Goal: Transaction & Acquisition: Book appointment/travel/reservation

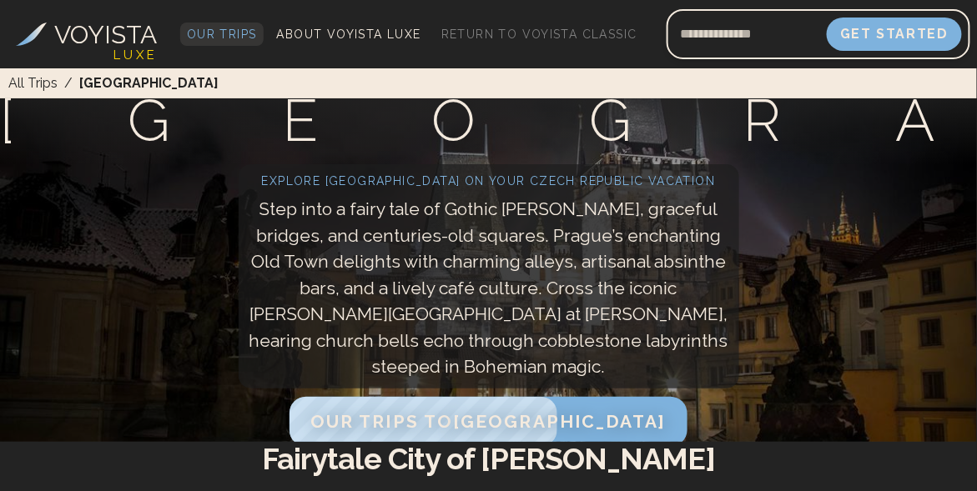
click at [240, 32] on span "Our Trips" at bounding box center [222, 34] width 70 height 13
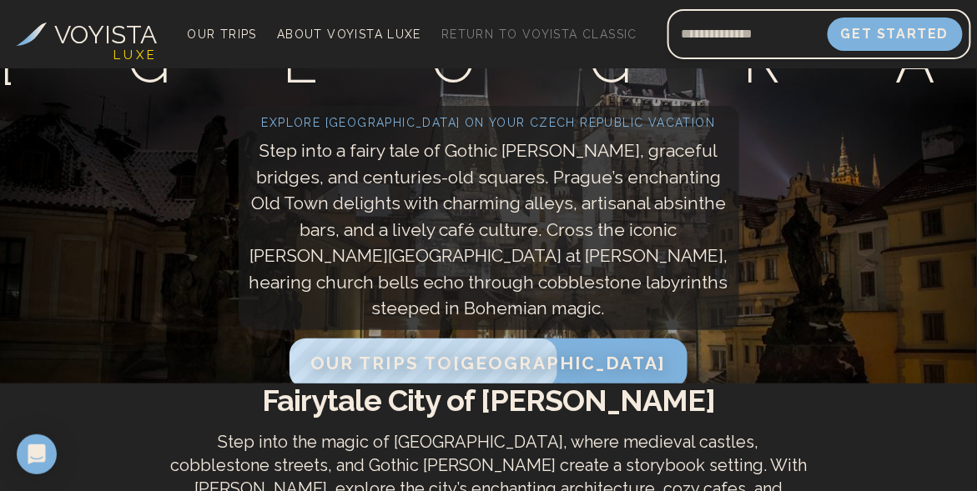
scroll to position [83, 0]
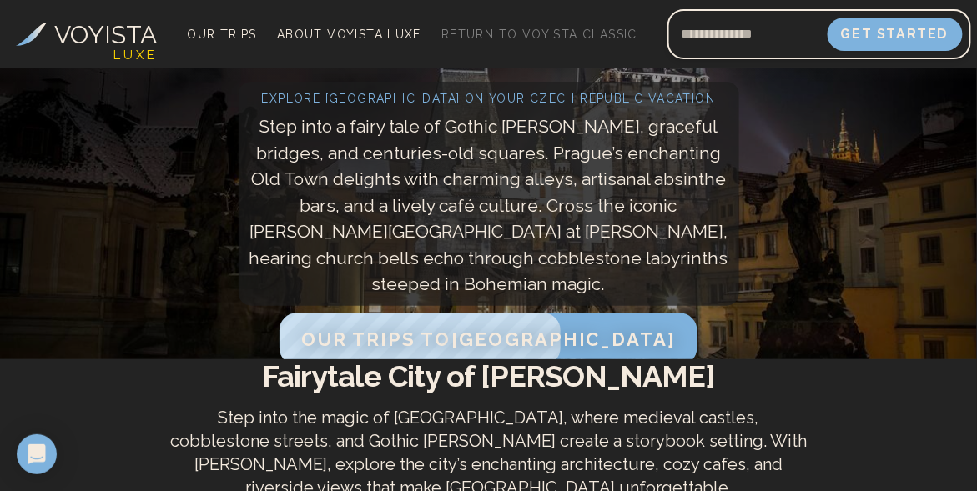
click at [537, 329] on span "Our Trips to [GEOGRAPHIC_DATA]" at bounding box center [488, 340] width 374 height 22
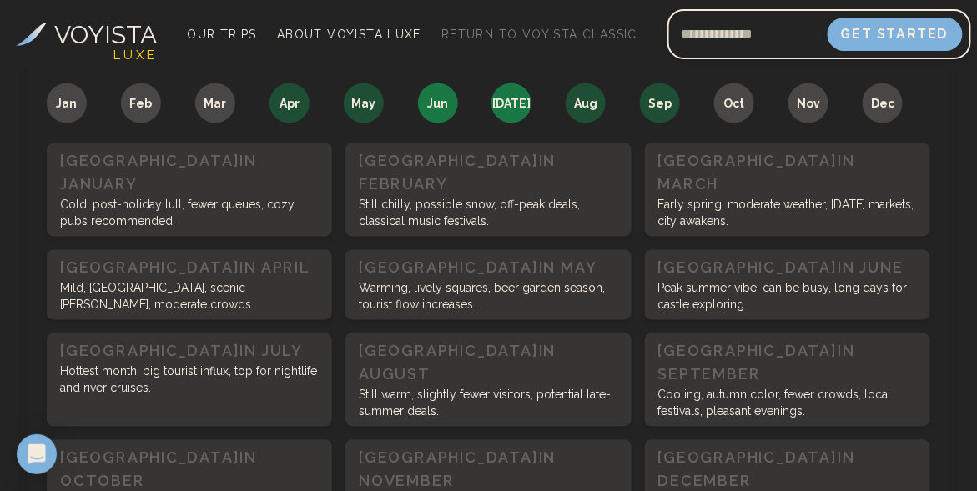
scroll to position [666, 0]
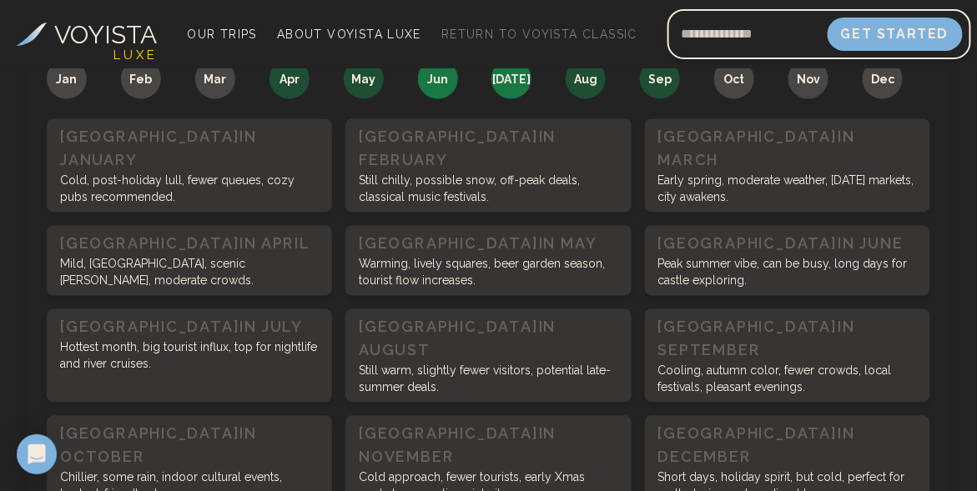
click at [480, 470] on p "Cold approach, fewer tourists, early Xmas markets, romantic quiet city." at bounding box center [488, 486] width 259 height 33
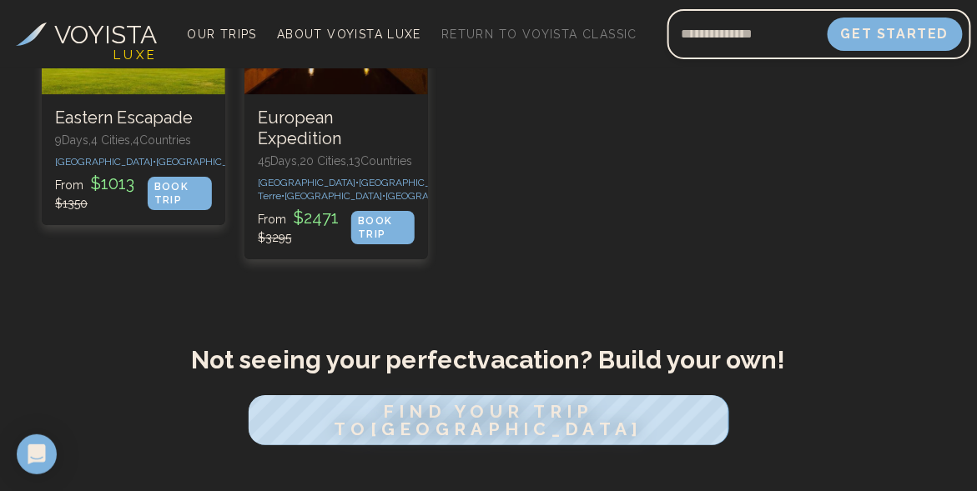
scroll to position [1417, 0]
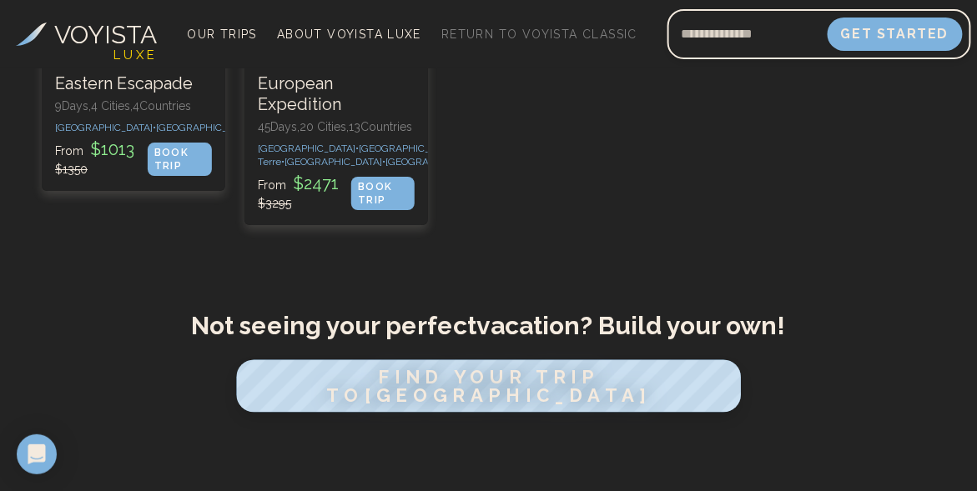
click at [535, 380] on span "FIND YOUR TRIP TO [GEOGRAPHIC_DATA]" at bounding box center [488, 386] width 324 height 40
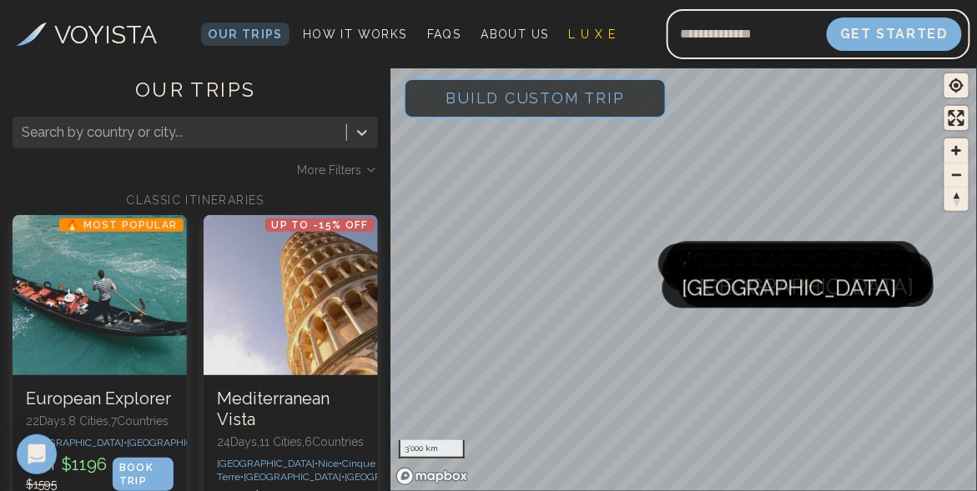
click at [142, 138] on div at bounding box center [180, 132] width 316 height 23
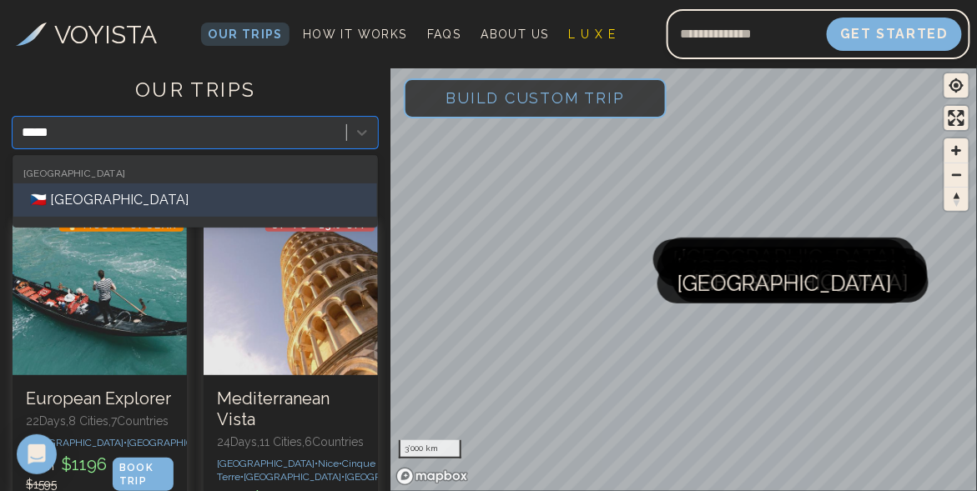
type input "******"
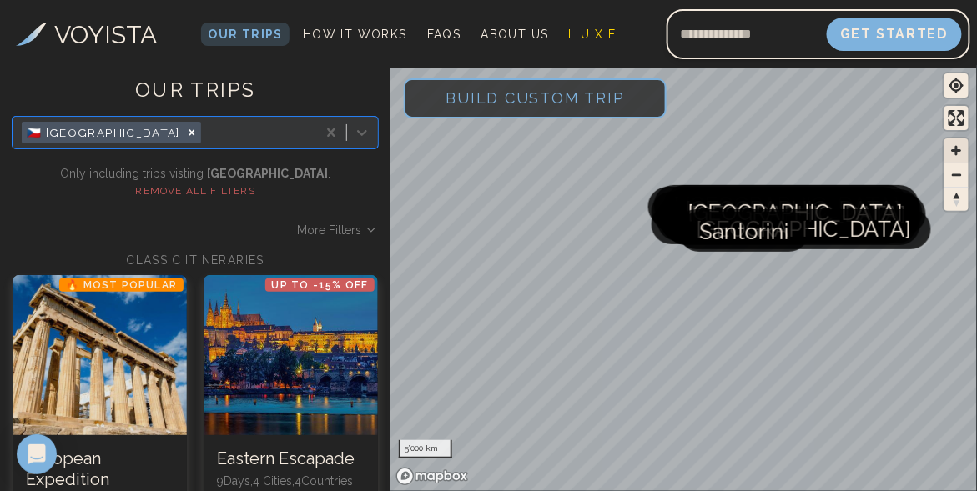
click at [958, 155] on span "Zoom in" at bounding box center [956, 150] width 24 height 24
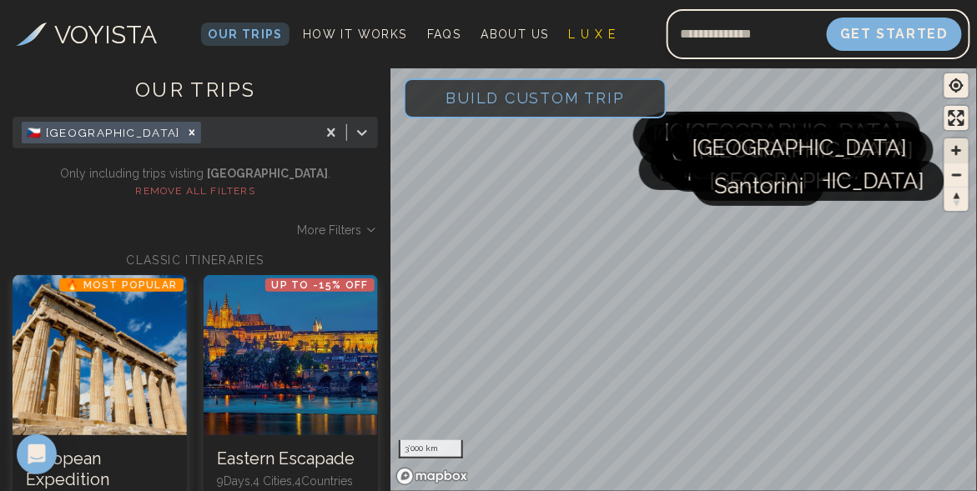
click at [958, 155] on span "Zoom in" at bounding box center [956, 150] width 24 height 24
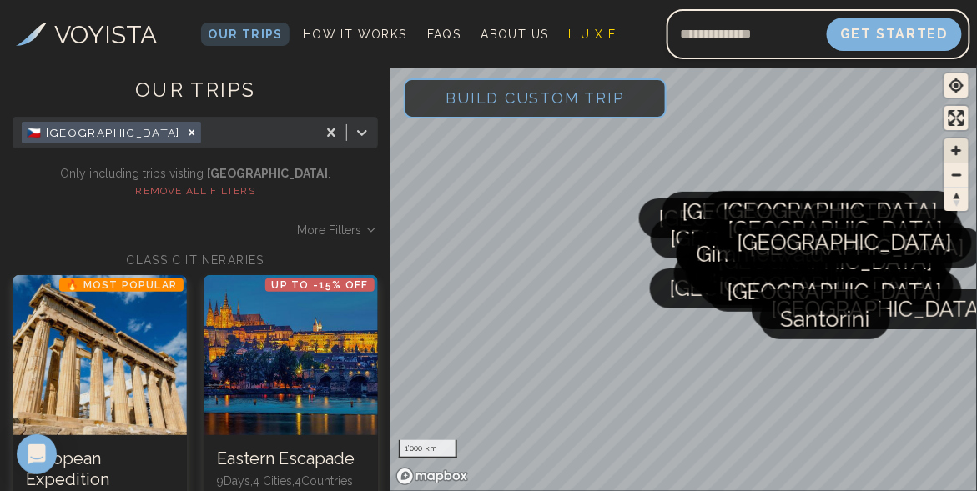
click at [957, 151] on span "Zoom in" at bounding box center [956, 150] width 24 height 24
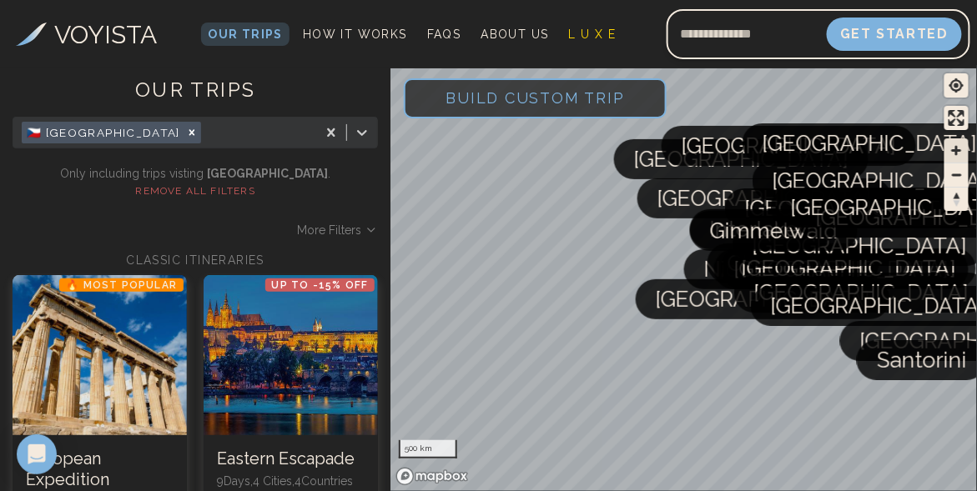
click at [957, 151] on span "Zoom in" at bounding box center [956, 150] width 24 height 24
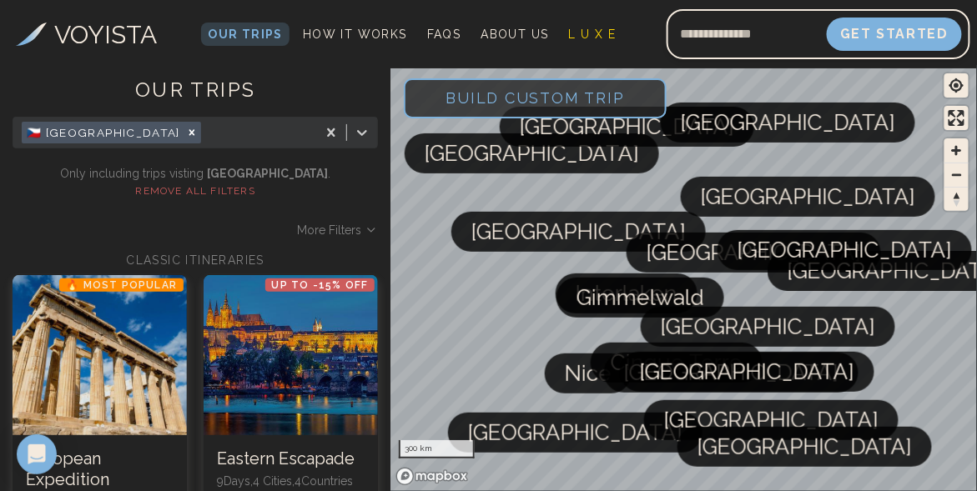
click at [728, 198] on span "[GEOGRAPHIC_DATA]" at bounding box center [808, 197] width 214 height 40
click at [732, 204] on span "[GEOGRAPHIC_DATA]" at bounding box center [808, 197] width 214 height 40
click at [606, 105] on span "Build Custom Trip" at bounding box center [535, 98] width 233 height 71
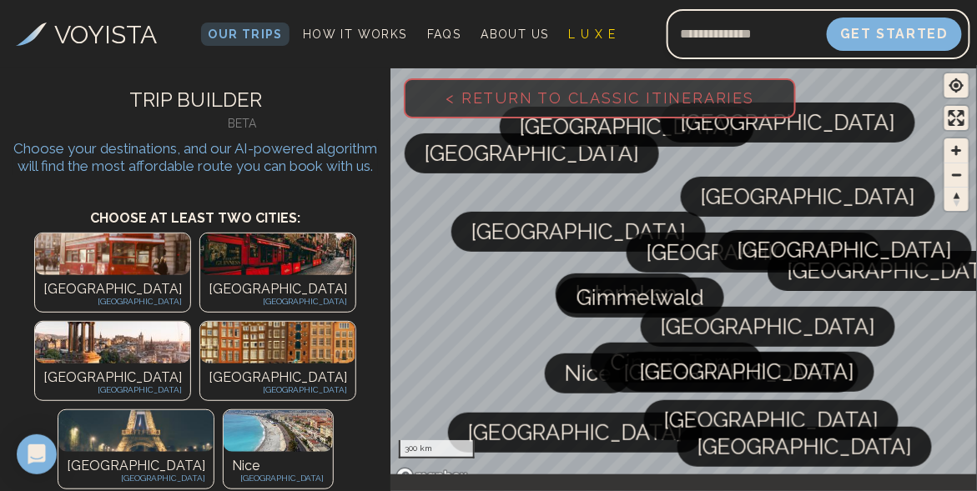
click at [743, 204] on span "[GEOGRAPHIC_DATA]" at bounding box center [808, 197] width 214 height 40
